Goal: Transaction & Acquisition: Subscribe to service/newsletter

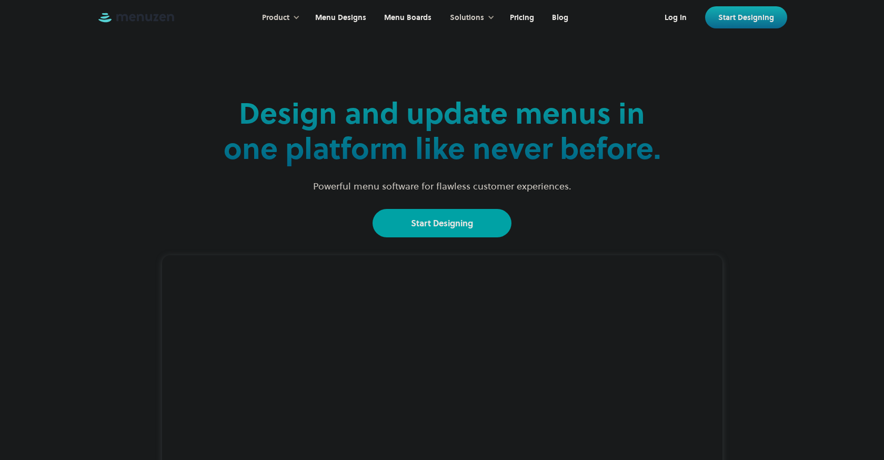
click at [456, 216] on link "Start Designing" at bounding box center [442, 223] width 139 height 28
click at [327, 21] on link "Menu Designs" at bounding box center [339, 18] width 69 height 33
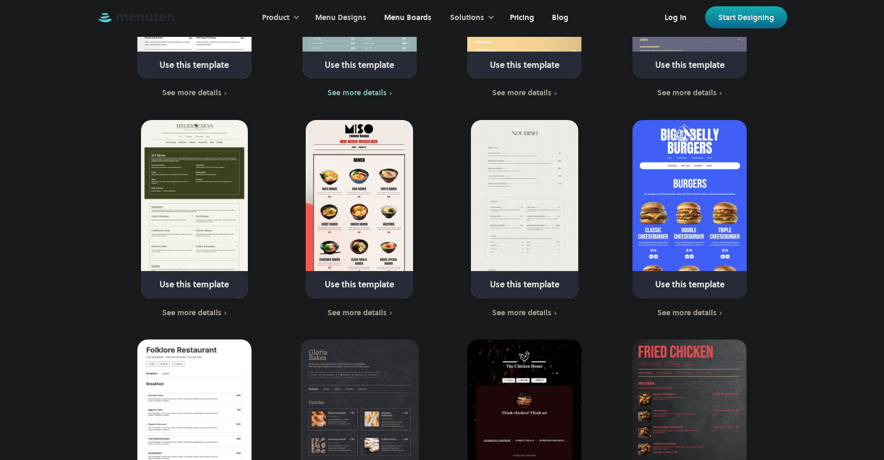
scroll to position [677, 0]
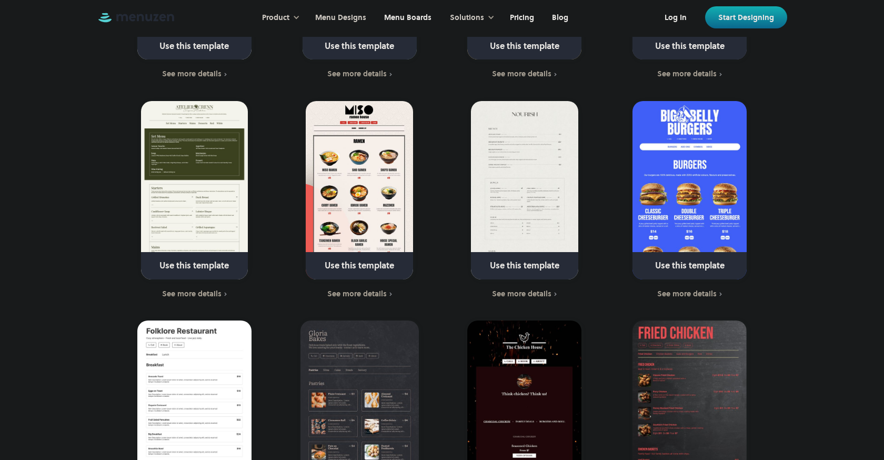
click at [355, 257] on link at bounding box center [360, 270] width 152 height 27
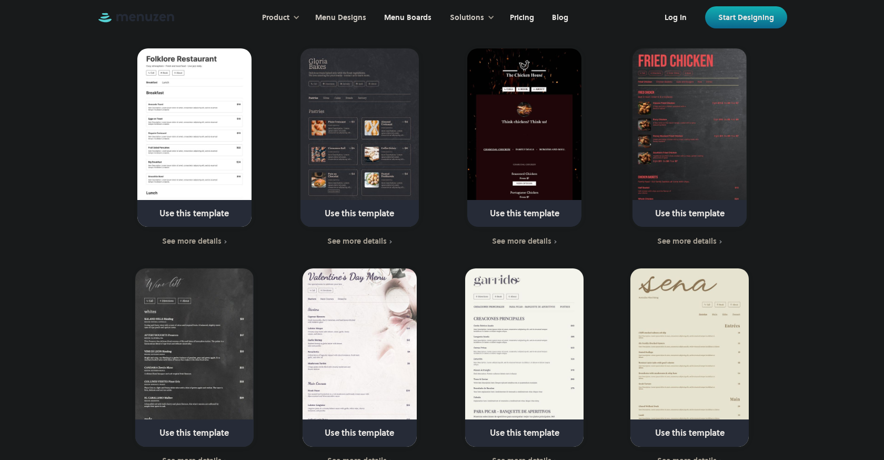
scroll to position [959, 0]
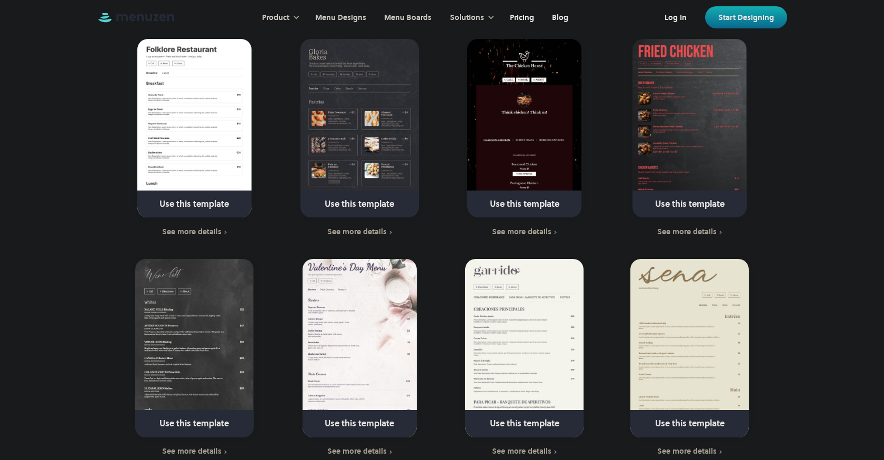
click at [422, 21] on link "Menu Boards" at bounding box center [406, 18] width 65 height 33
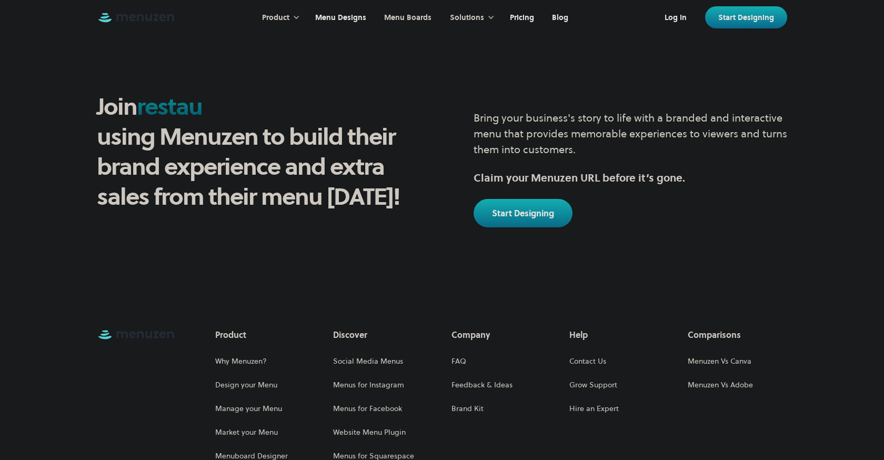
scroll to position [1229, 0]
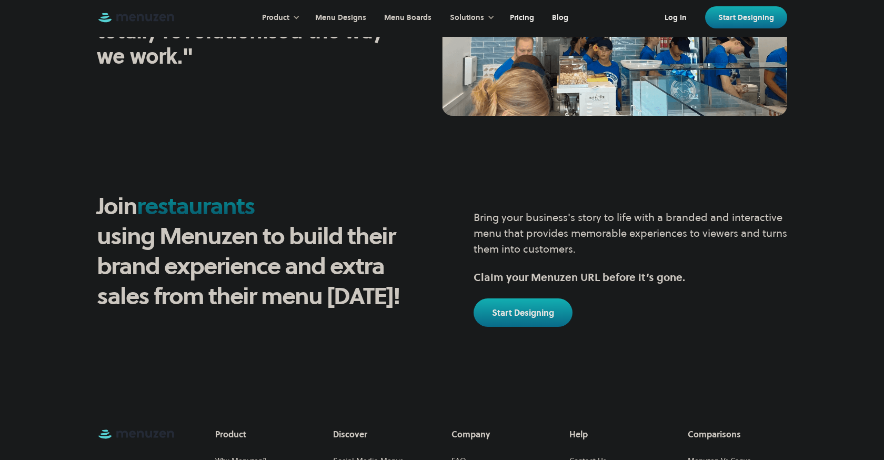
click at [367, 21] on link "Menu Designs" at bounding box center [339, 18] width 69 height 33
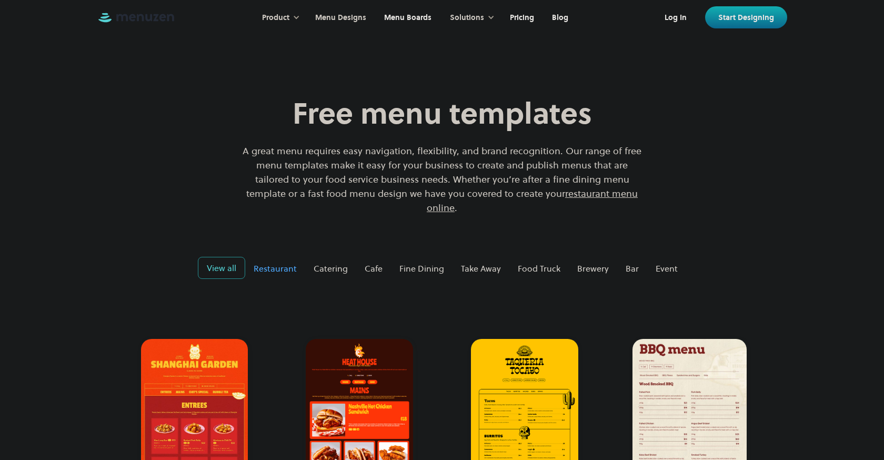
click at [293, 258] on link "Restaurant" at bounding box center [275, 268] width 60 height 21
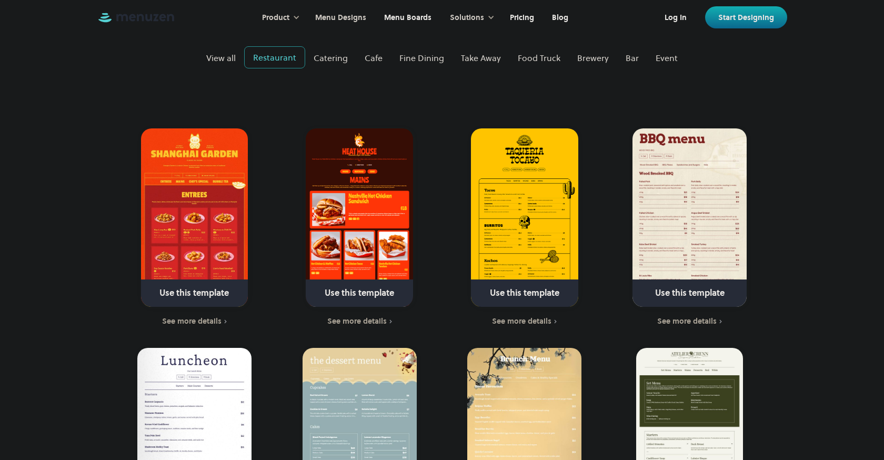
scroll to position [212, 0]
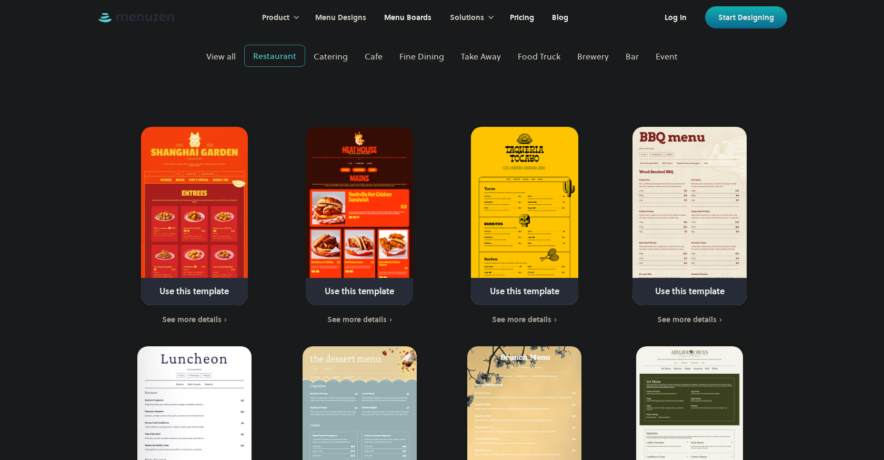
click at [199, 183] on img at bounding box center [194, 216] width 107 height 178
click at [199, 283] on link at bounding box center [194, 296] width 152 height 27
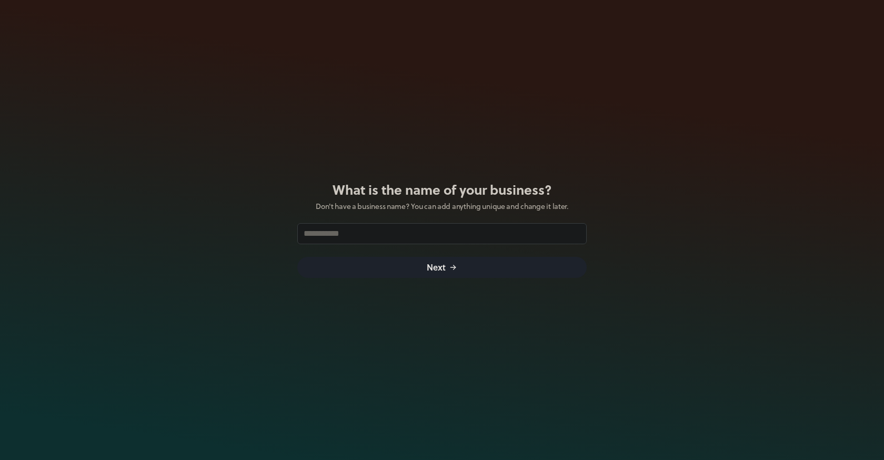
click at [467, 271] on button "Next" at bounding box center [442, 267] width 290 height 21
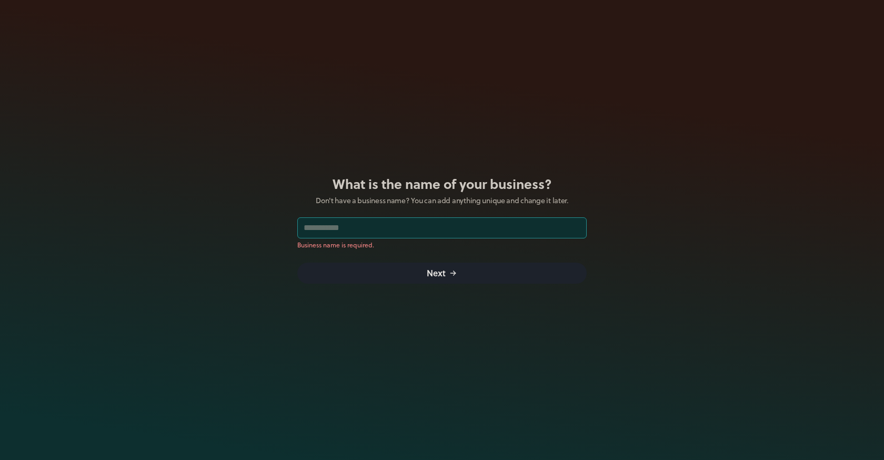
click at [442, 234] on input "text" at bounding box center [442, 227] width 290 height 21
click at [397, 230] on input "text" at bounding box center [442, 227] width 290 height 21
type input "*******"
click button "Next" at bounding box center [442, 273] width 290 height 21
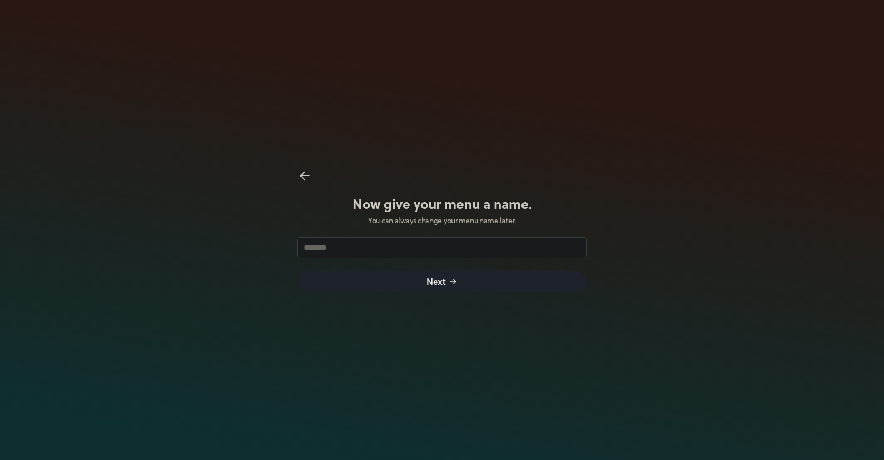
click at [426, 284] on button "Next" at bounding box center [442, 281] width 290 height 21
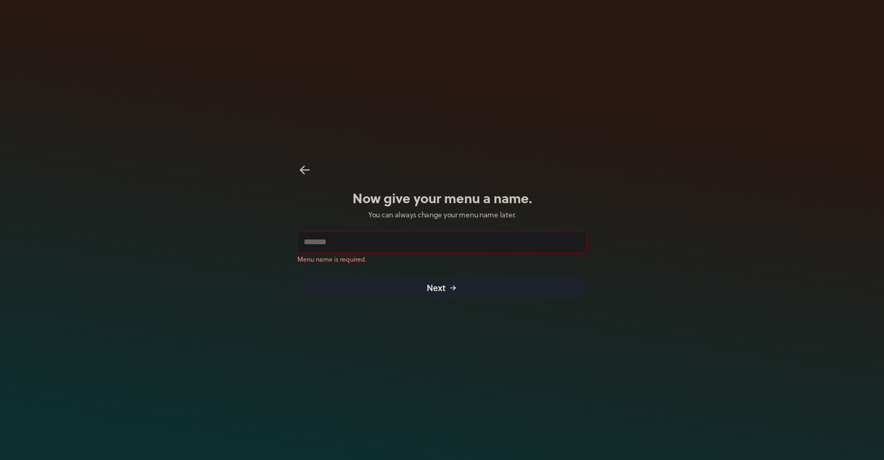
click at [402, 253] on div "​ Menu name is required." at bounding box center [442, 248] width 290 height 33
click at [401, 247] on input "text" at bounding box center [442, 242] width 290 height 21
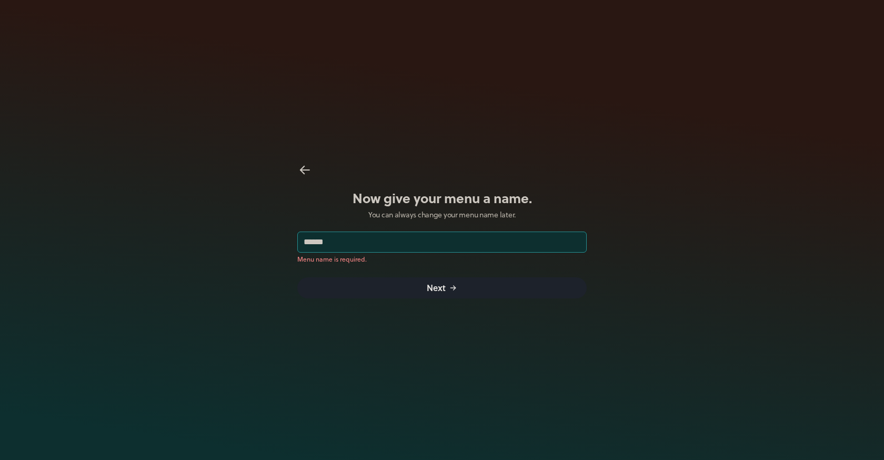
type input "*******"
click button "Next" at bounding box center [442, 287] width 290 height 21
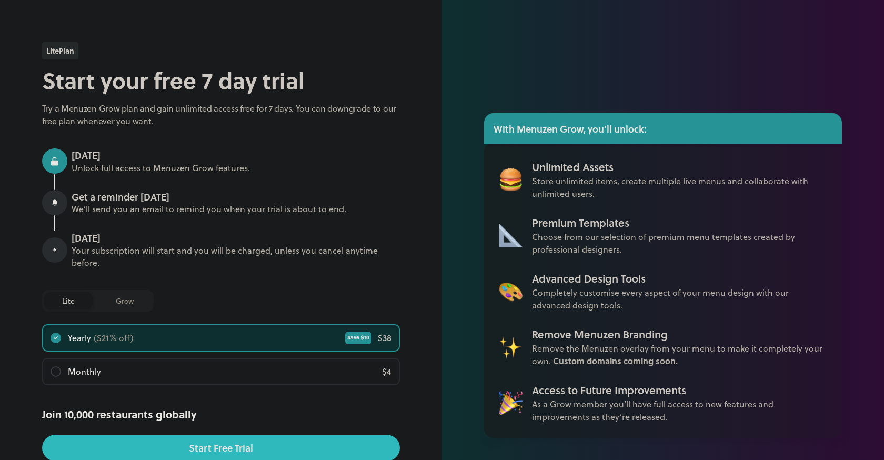
click at [180, 374] on div "Monthly $ 4" at bounding box center [221, 371] width 356 height 25
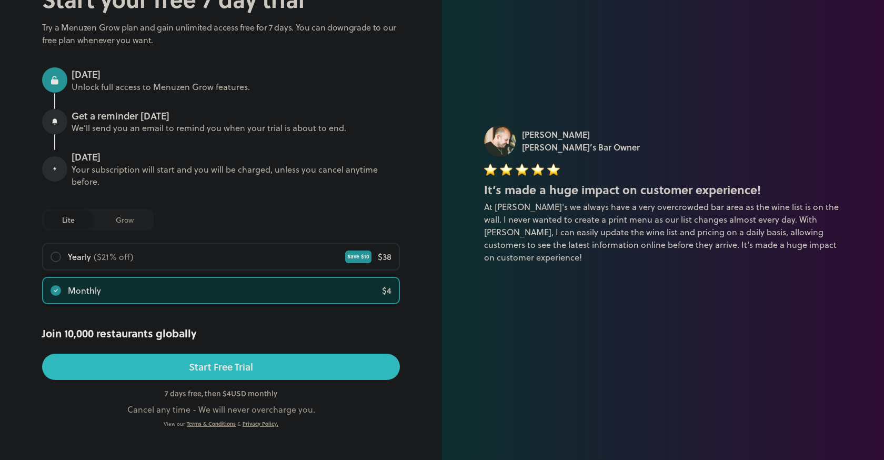
scroll to position [91, 0]
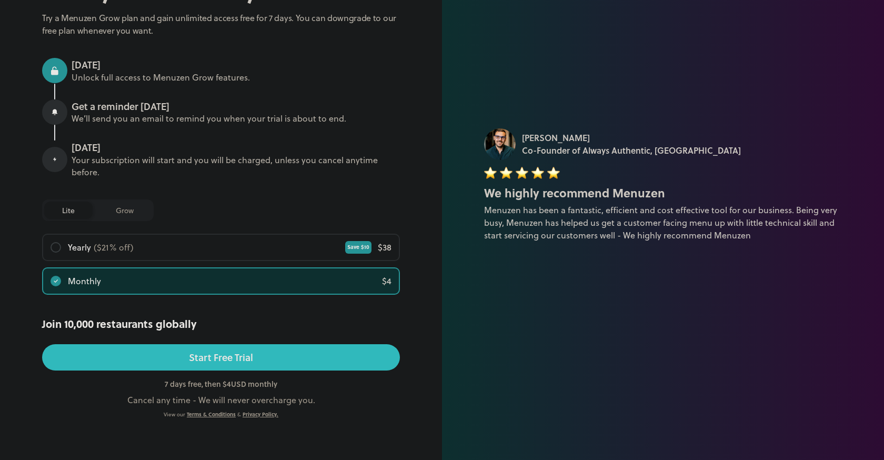
click at [81, 151] on div "[DATE]" at bounding box center [236, 148] width 328 height 14
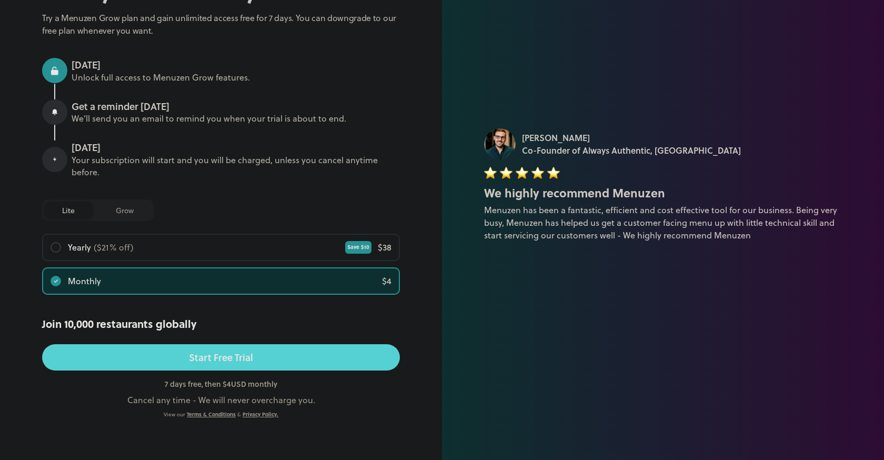
click at [113, 356] on button "Start Free Trial" at bounding box center [221, 357] width 358 height 26
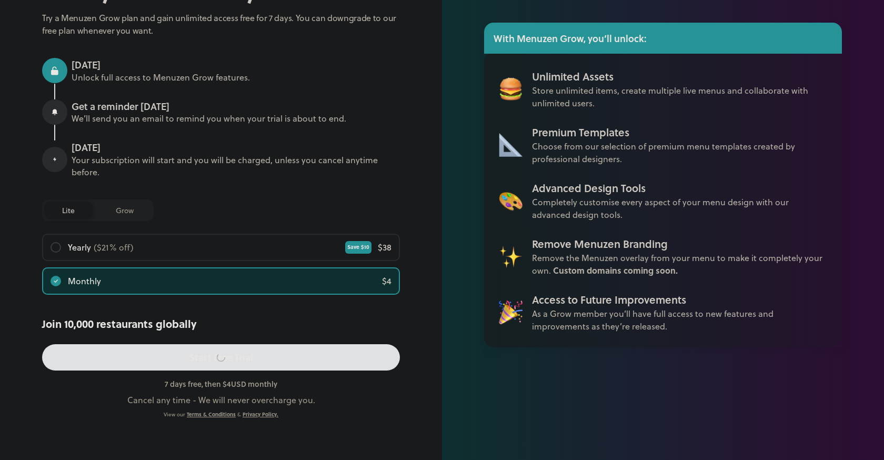
click at [125, 213] on div "grow" at bounding box center [125, 210] width 54 height 17
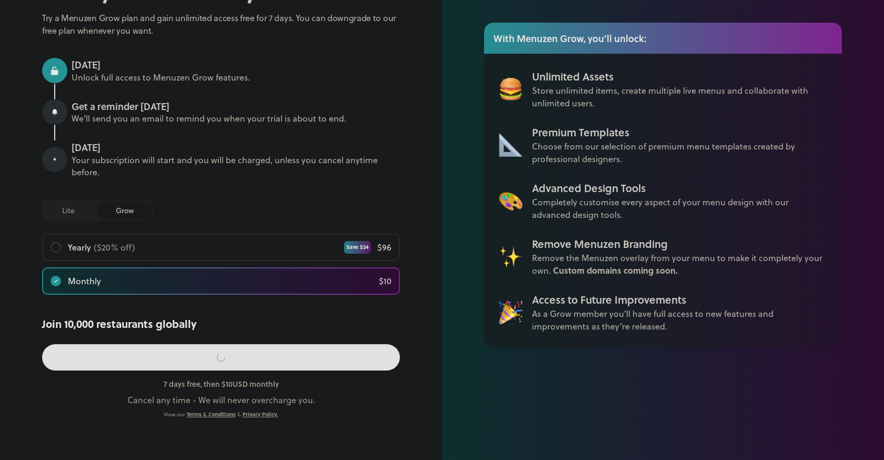
click at [80, 217] on div "lite" at bounding box center [68, 210] width 48 height 17
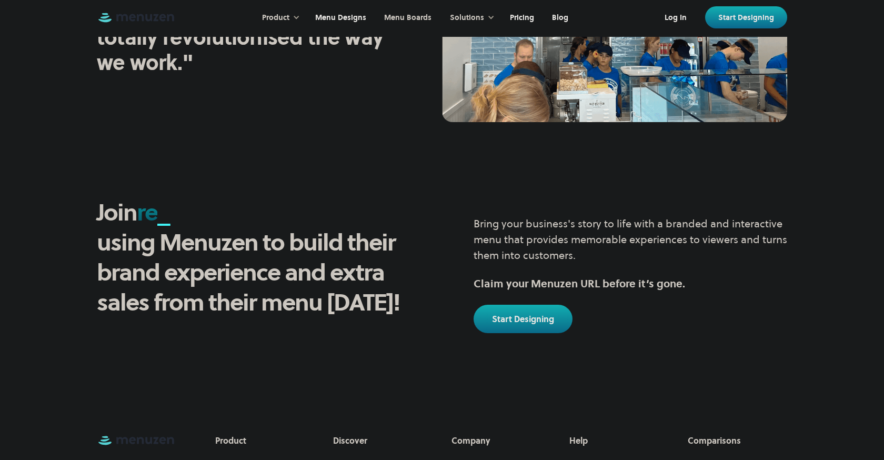
scroll to position [1229, 0]
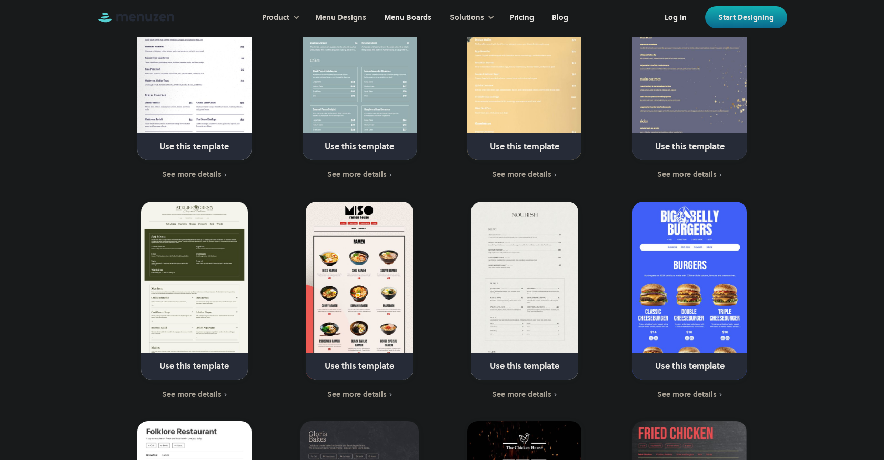
scroll to position [580, 0]
